Goal: Information Seeking & Learning: Learn about a topic

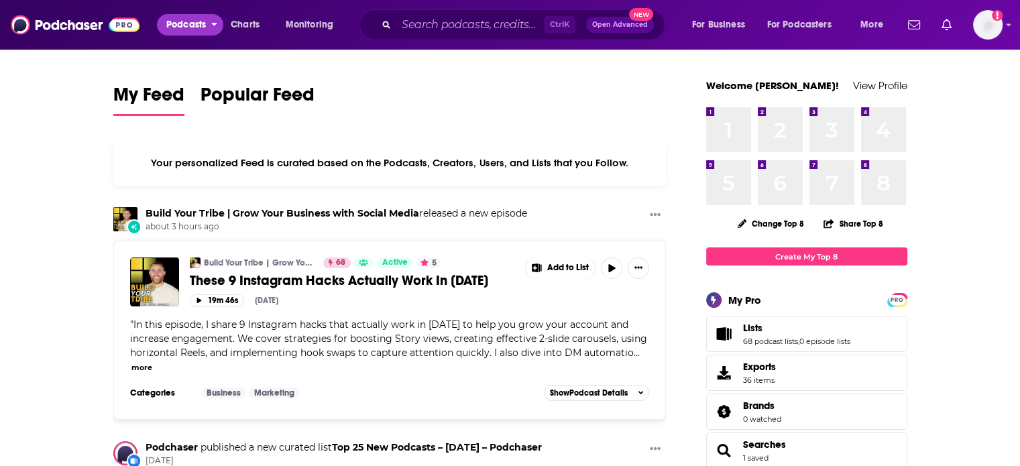
click at [185, 23] on span "Podcasts" at bounding box center [186, 24] width 40 height 19
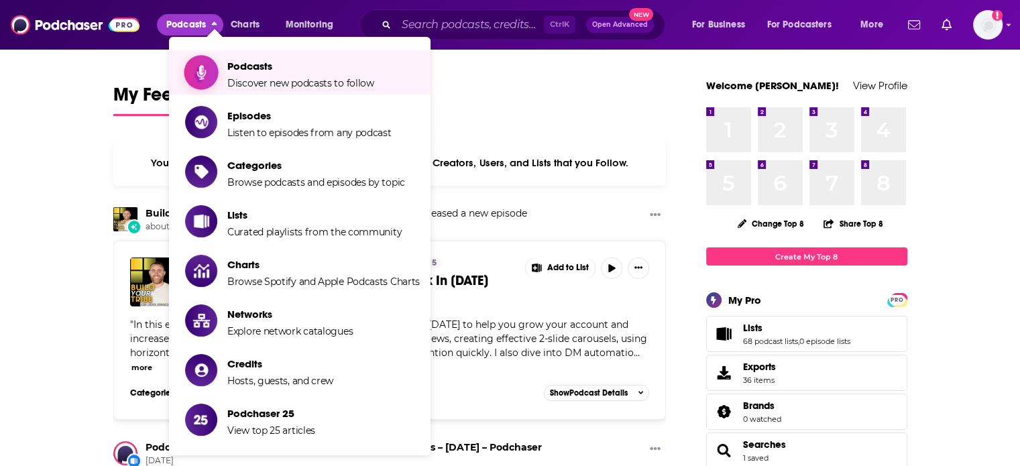
click at [209, 66] on span "Show item sub-menu" at bounding box center [201, 72] width 34 height 34
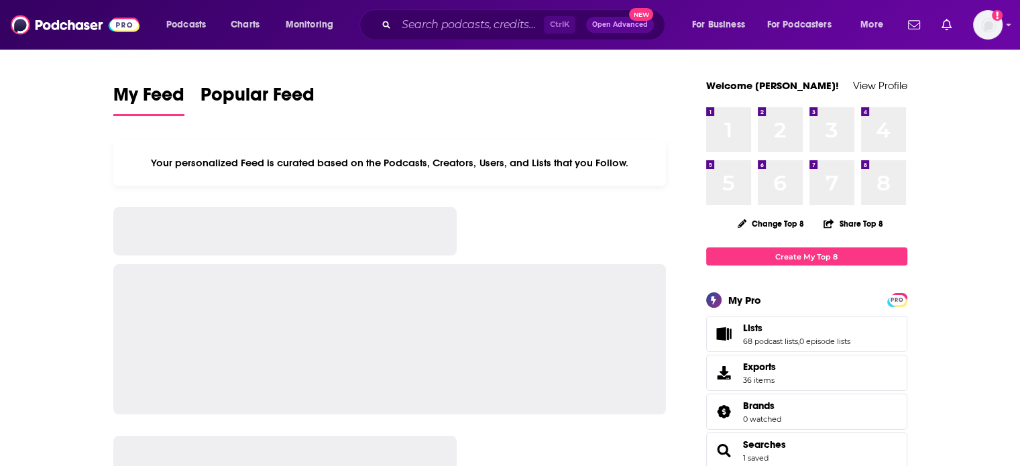
click at [467, 39] on div "Ctrl K Open Advanced New" at bounding box center [512, 24] width 306 height 31
click at [445, 29] on input "Search podcasts, credits, & more..." at bounding box center [469, 24] width 147 height 21
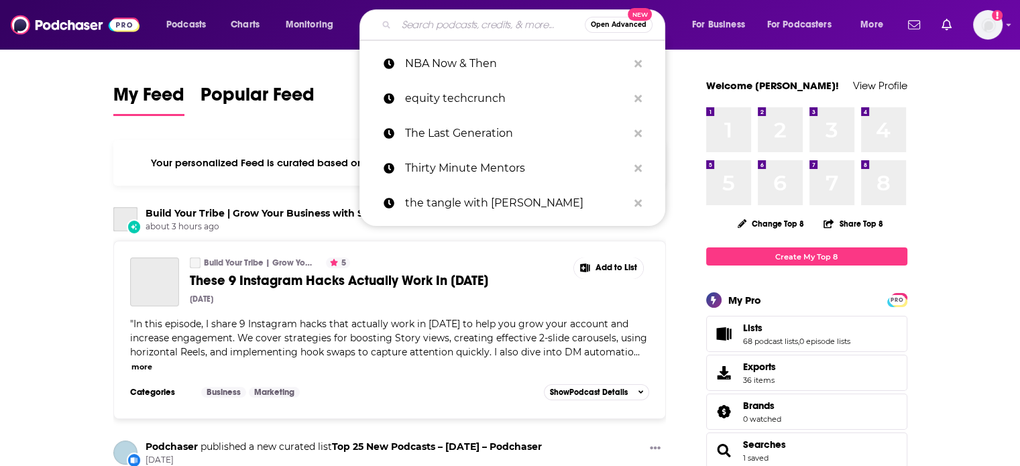
paste input "The Jan Price Show All About Movies"
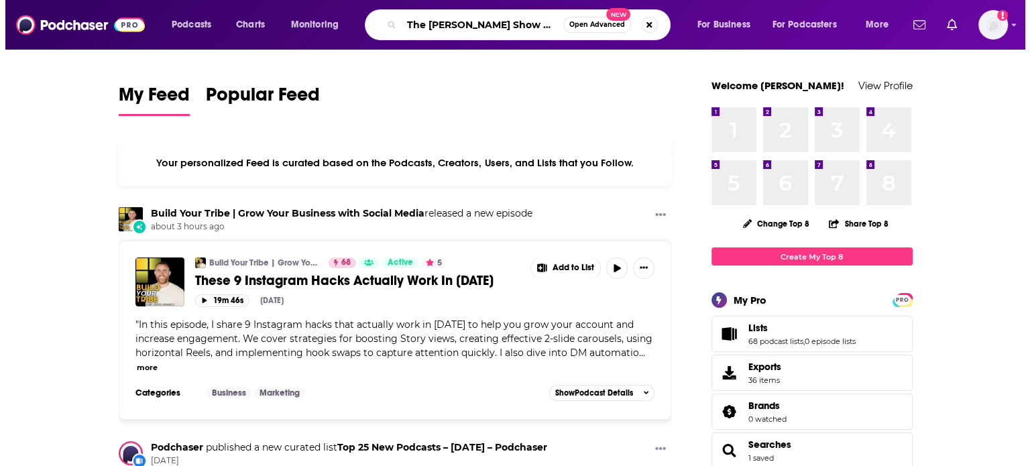
scroll to position [0, 32]
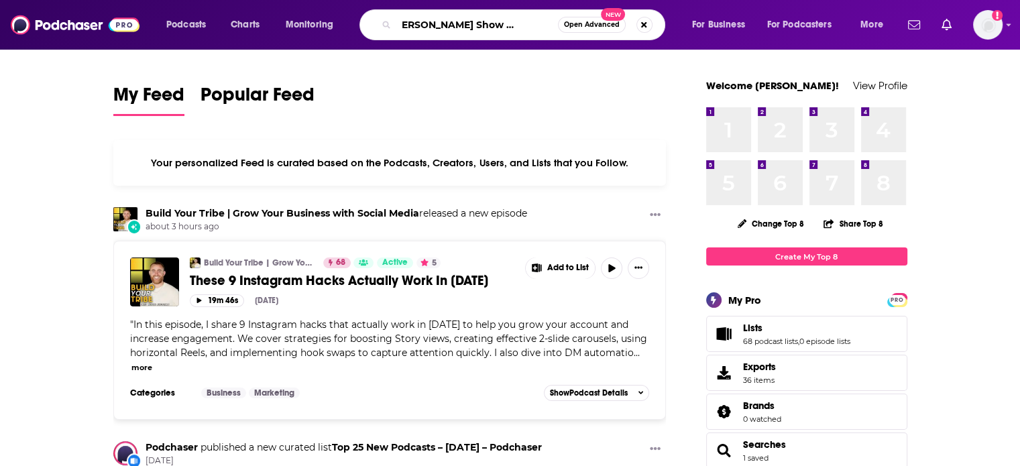
type input "The Jan Price Show All About Movies"
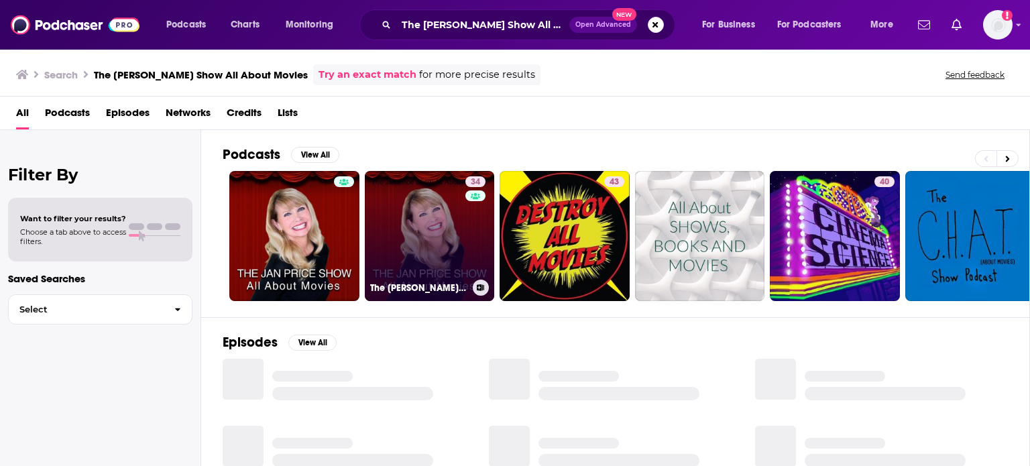
click at [423, 225] on link "34 The Jan Price Show" at bounding box center [430, 236] width 130 height 130
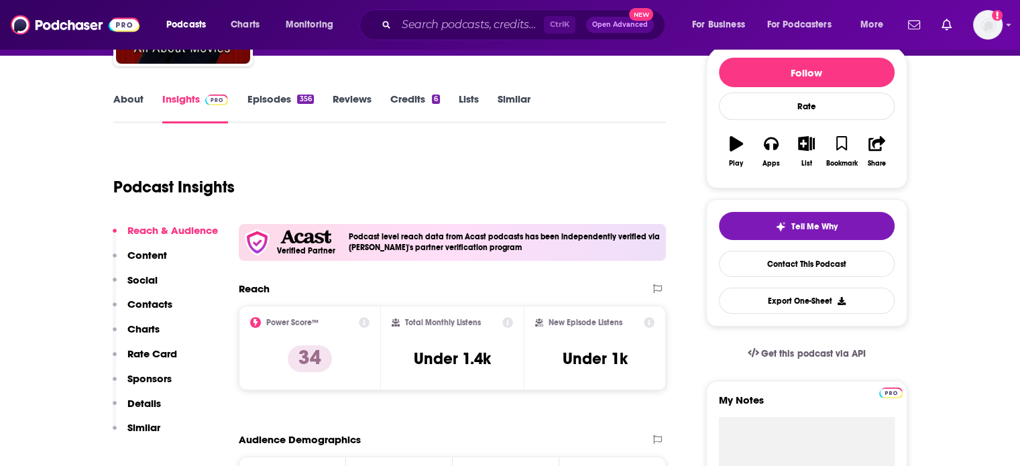
scroll to position [188, 0]
